Goal: Transaction & Acquisition: Book appointment/travel/reservation

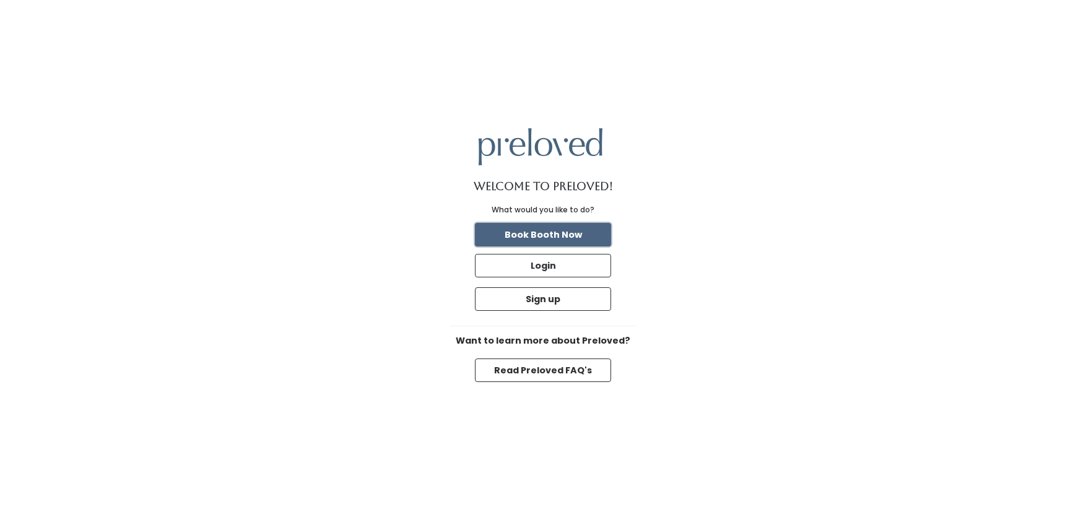
click at [547, 235] on button "Book Booth Now" at bounding box center [543, 235] width 136 height 24
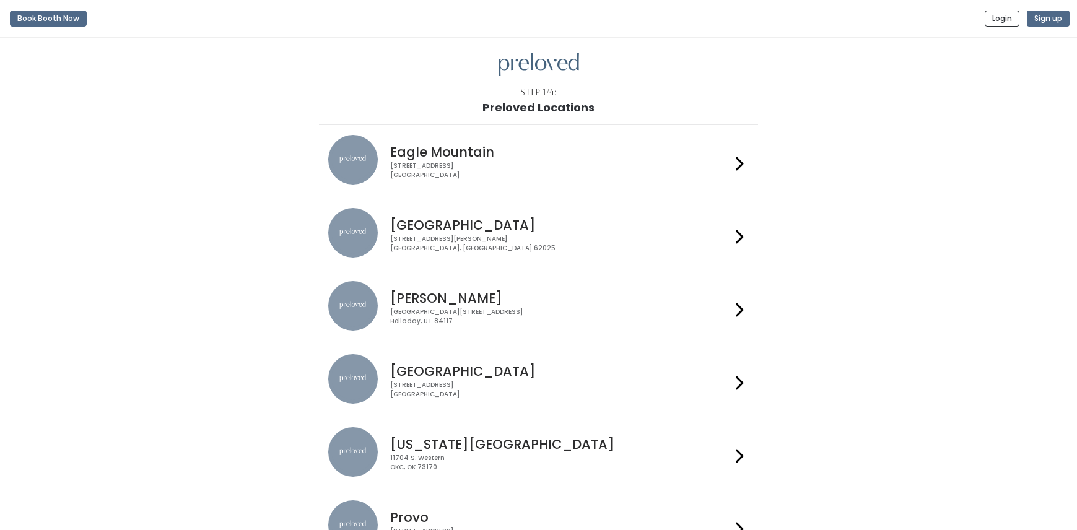
click at [424, 225] on h4 "Edwardsville" at bounding box center [560, 225] width 341 height 14
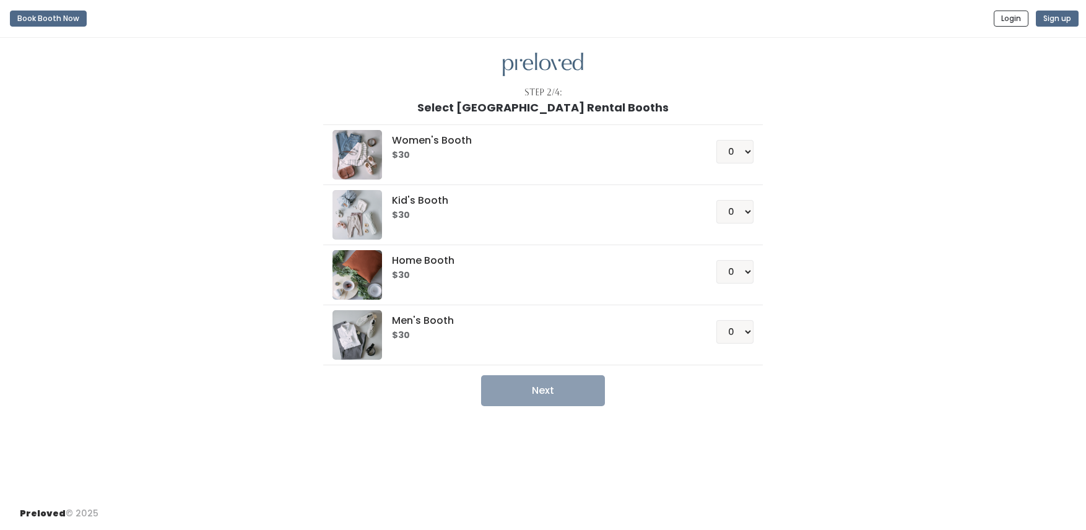
click at [447, 144] on h5 "Women's Booth" at bounding box center [539, 140] width 294 height 11
select select "1"
click option "1" at bounding box center [0, 0] width 0 height 0
click at [565, 386] on button "Next" at bounding box center [543, 390] width 124 height 31
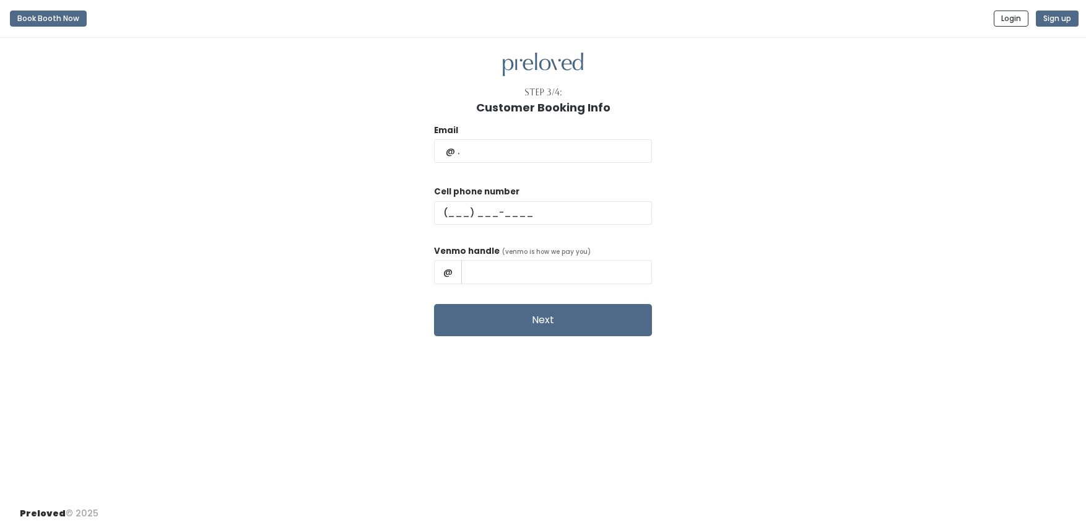
click at [744, 196] on div "Email Cell phone number Venmo handle (venmo is how we pay you) @ Next" at bounding box center [543, 225] width 1047 height 222
click at [46, 17] on button "Book Booth Now" at bounding box center [48, 19] width 77 height 16
